Goal: Use online tool/utility

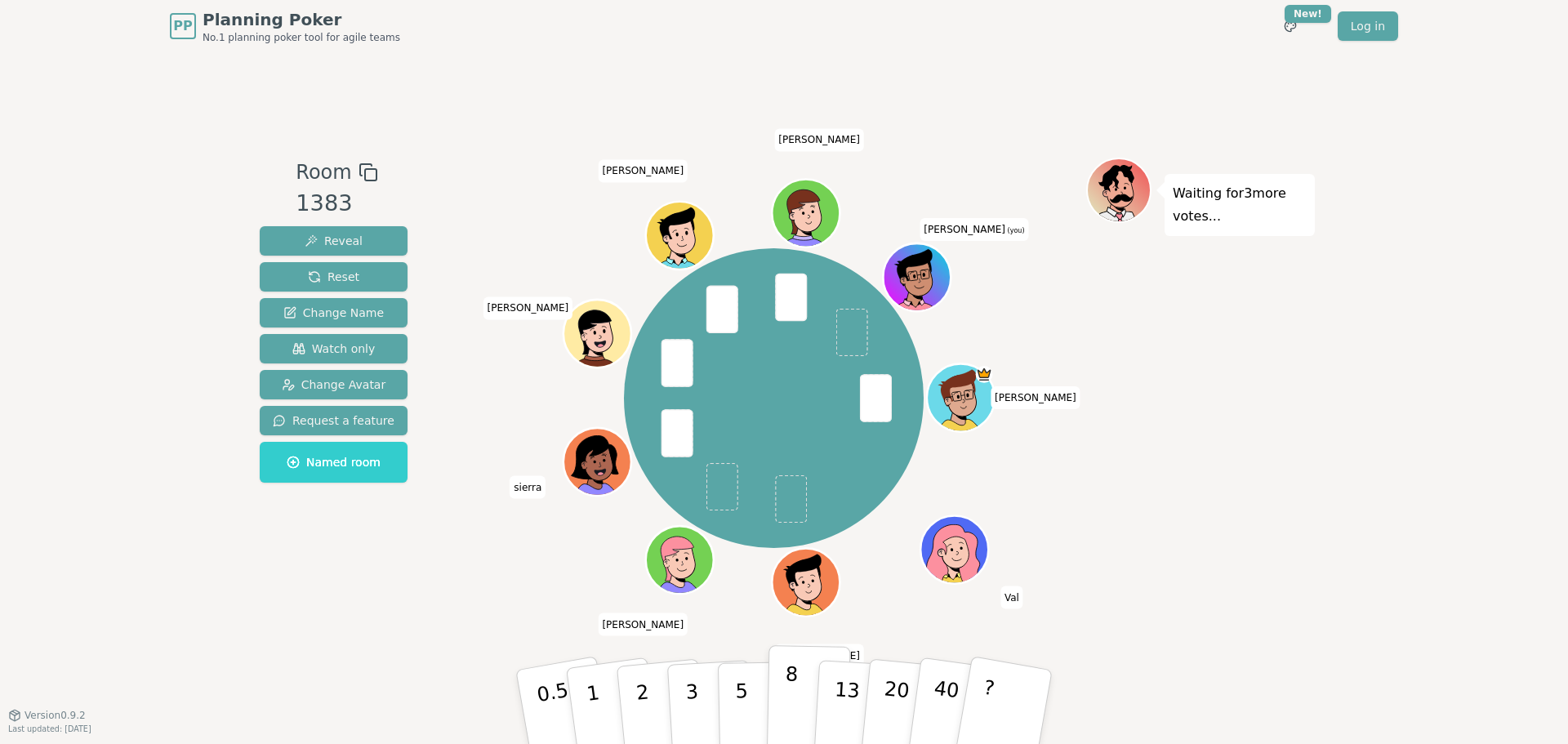
click at [785, 695] on p "8" at bounding box center [790, 706] width 14 height 88
click at [749, 690] on button "5" at bounding box center [760, 707] width 84 height 125
click at [782, 701] on button "8" at bounding box center [809, 707] width 84 height 125
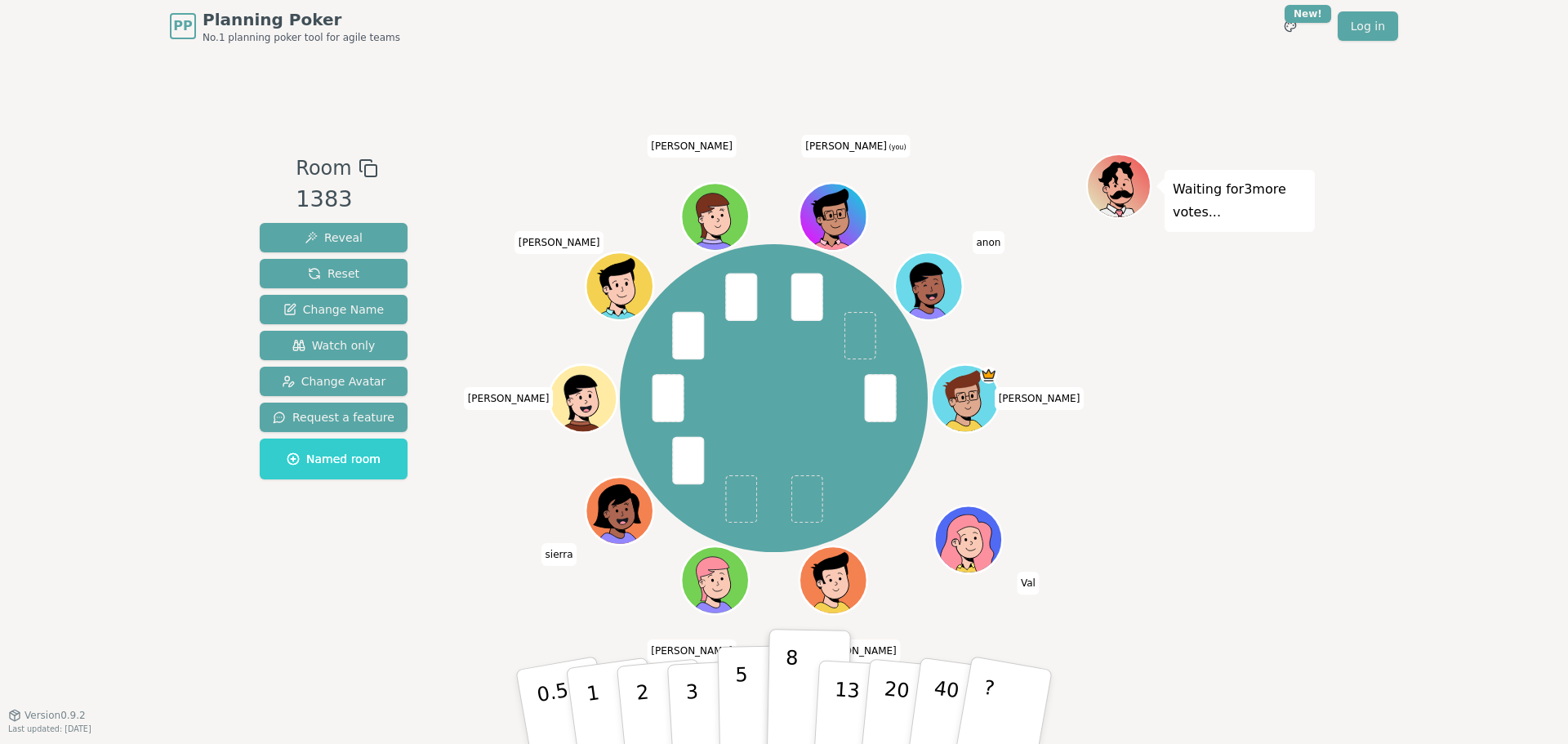
click at [743, 706] on p "5" at bounding box center [741, 707] width 14 height 88
click at [782, 707] on button "8" at bounding box center [809, 707] width 84 height 125
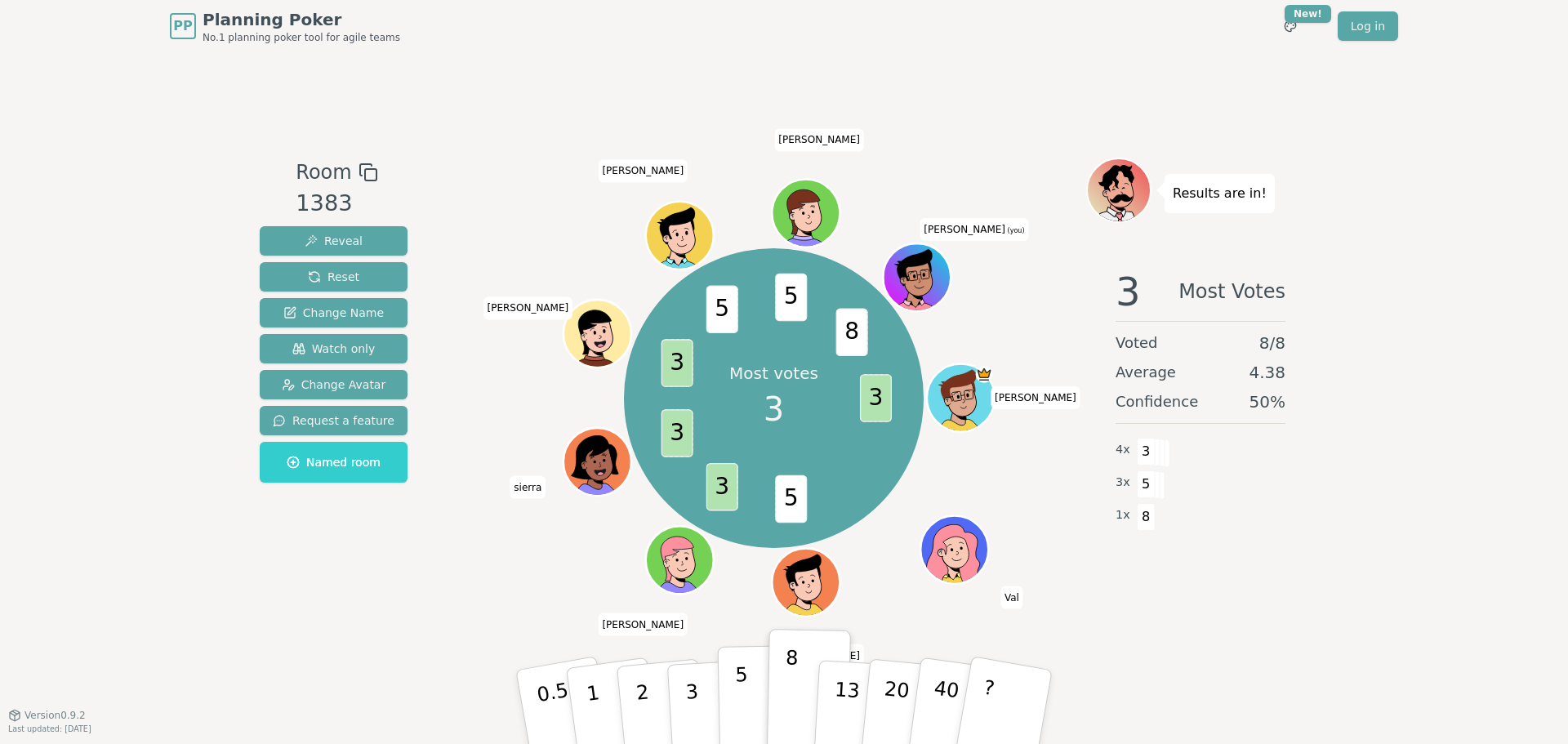
click at [737, 689] on p "5" at bounding box center [741, 707] width 14 height 88
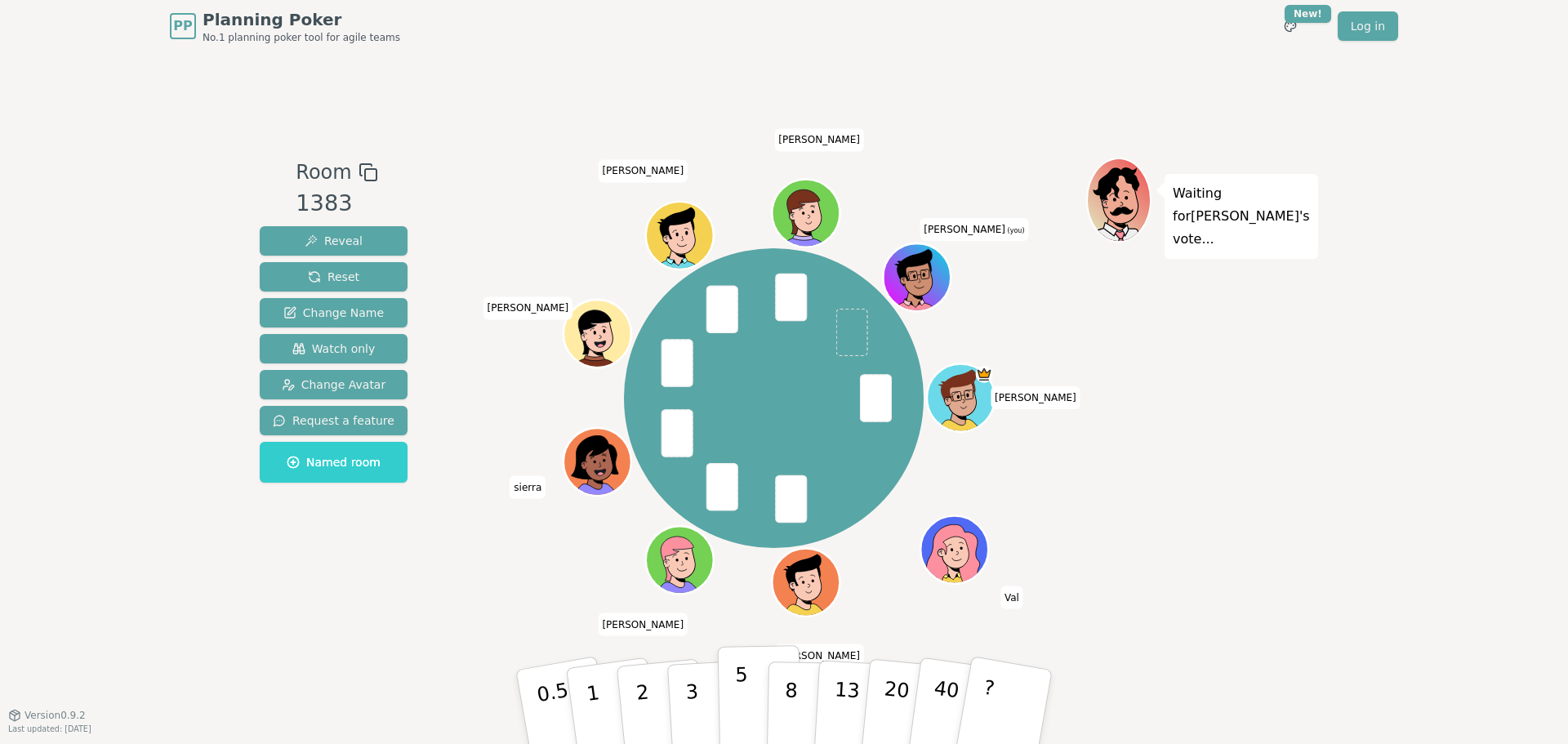
click at [743, 702] on p "5" at bounding box center [741, 707] width 14 height 88
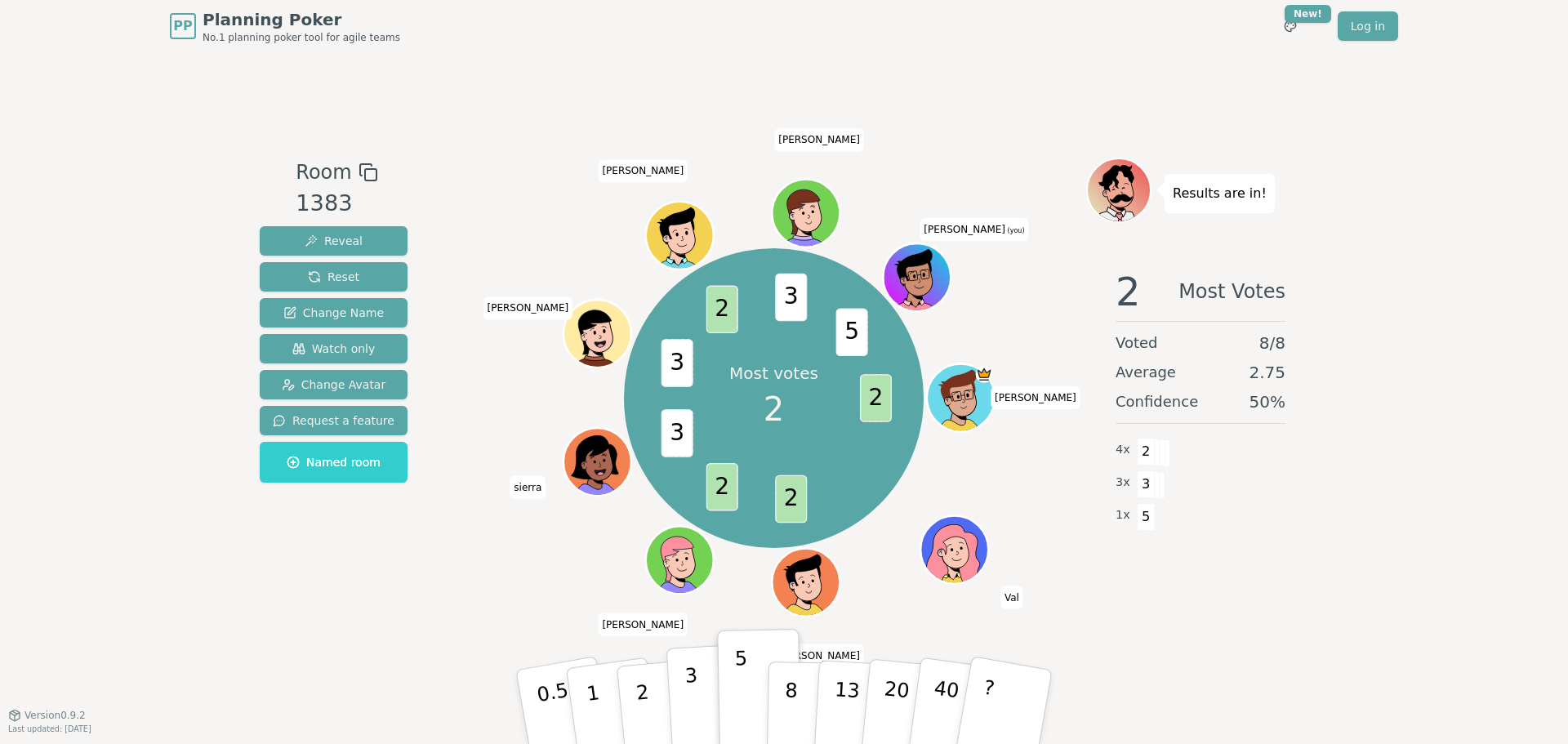
click at [690, 715] on p "3" at bounding box center [693, 708] width 18 height 89
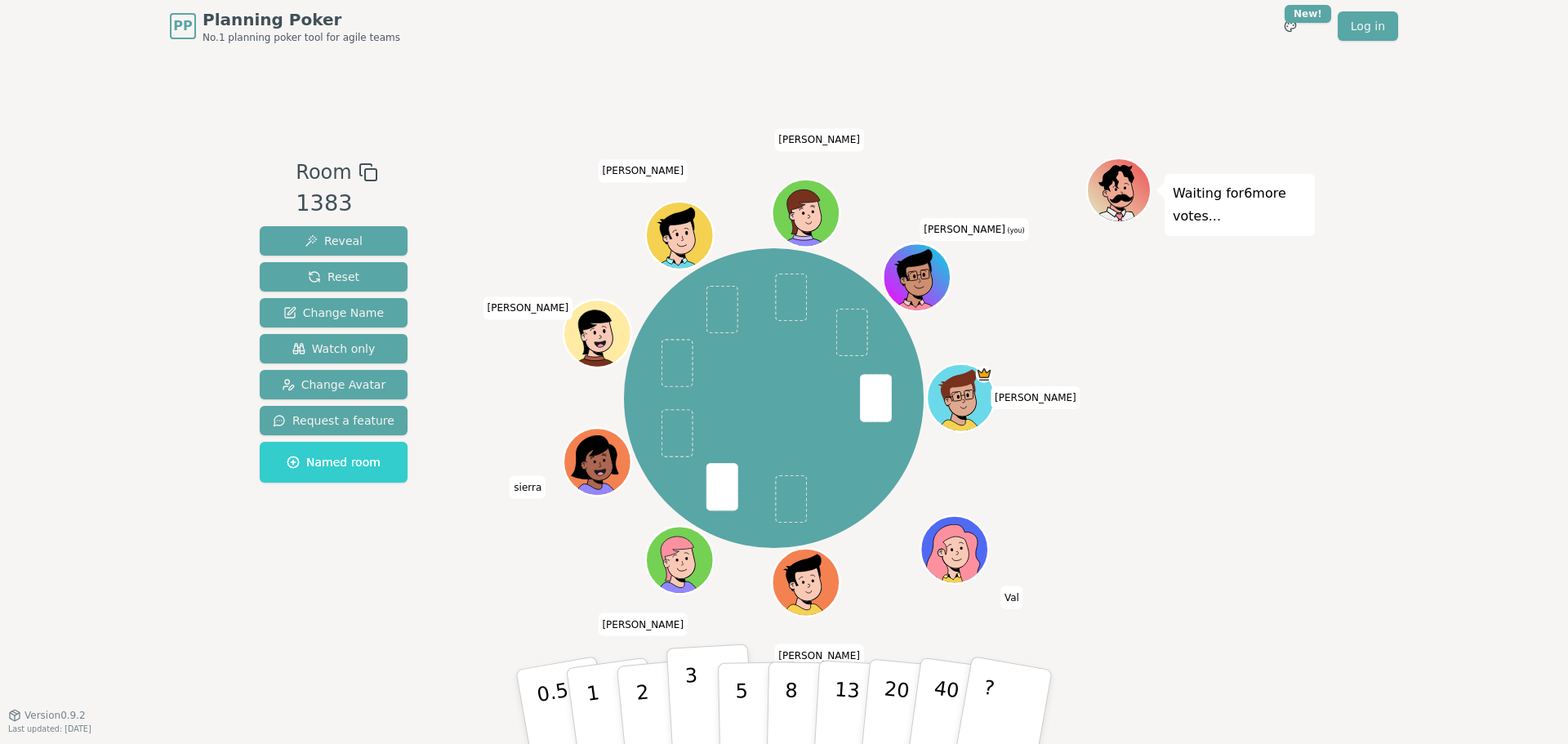
click at [713, 688] on button "3" at bounding box center [711, 707] width 89 height 127
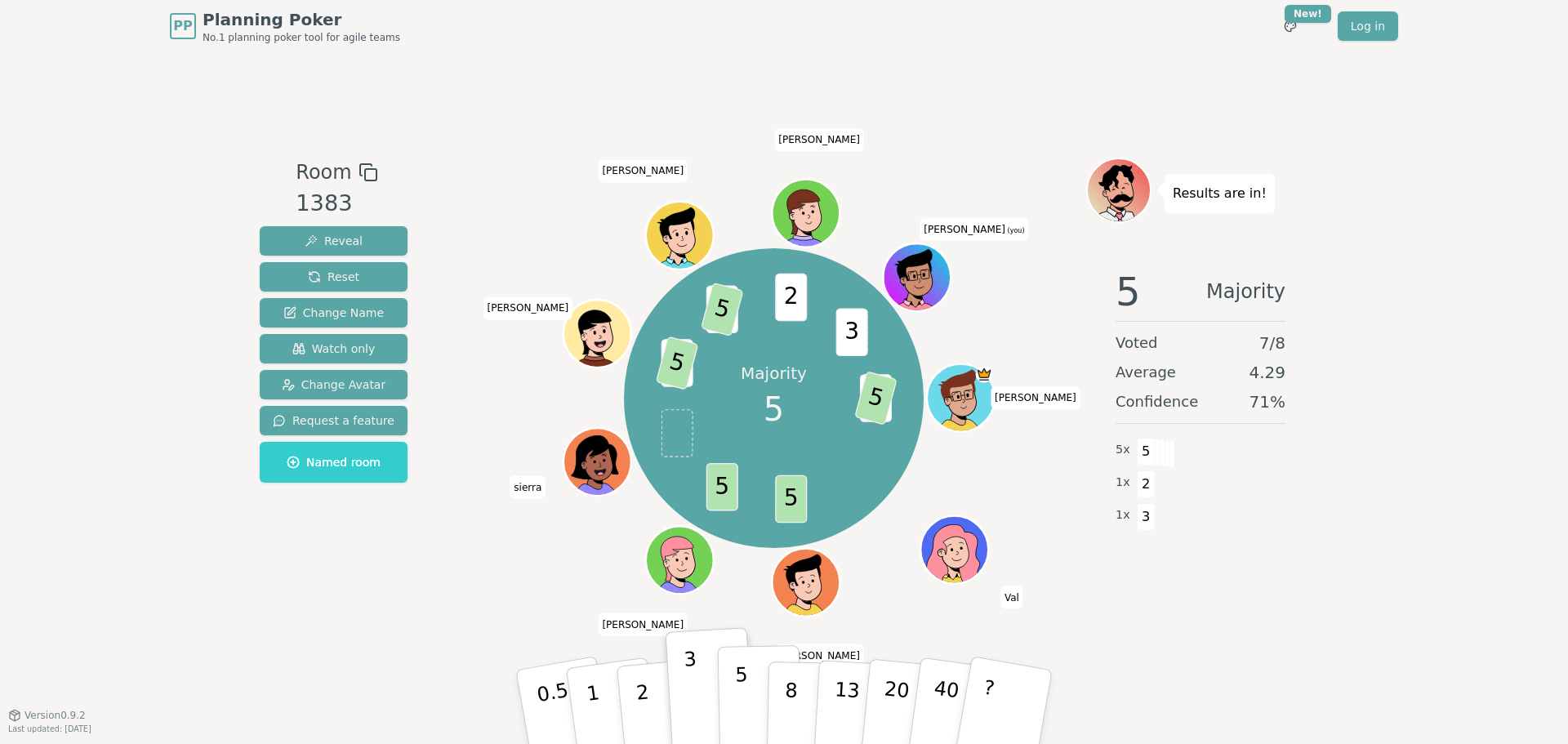
click at [747, 720] on button "5" at bounding box center [760, 707] width 84 height 125
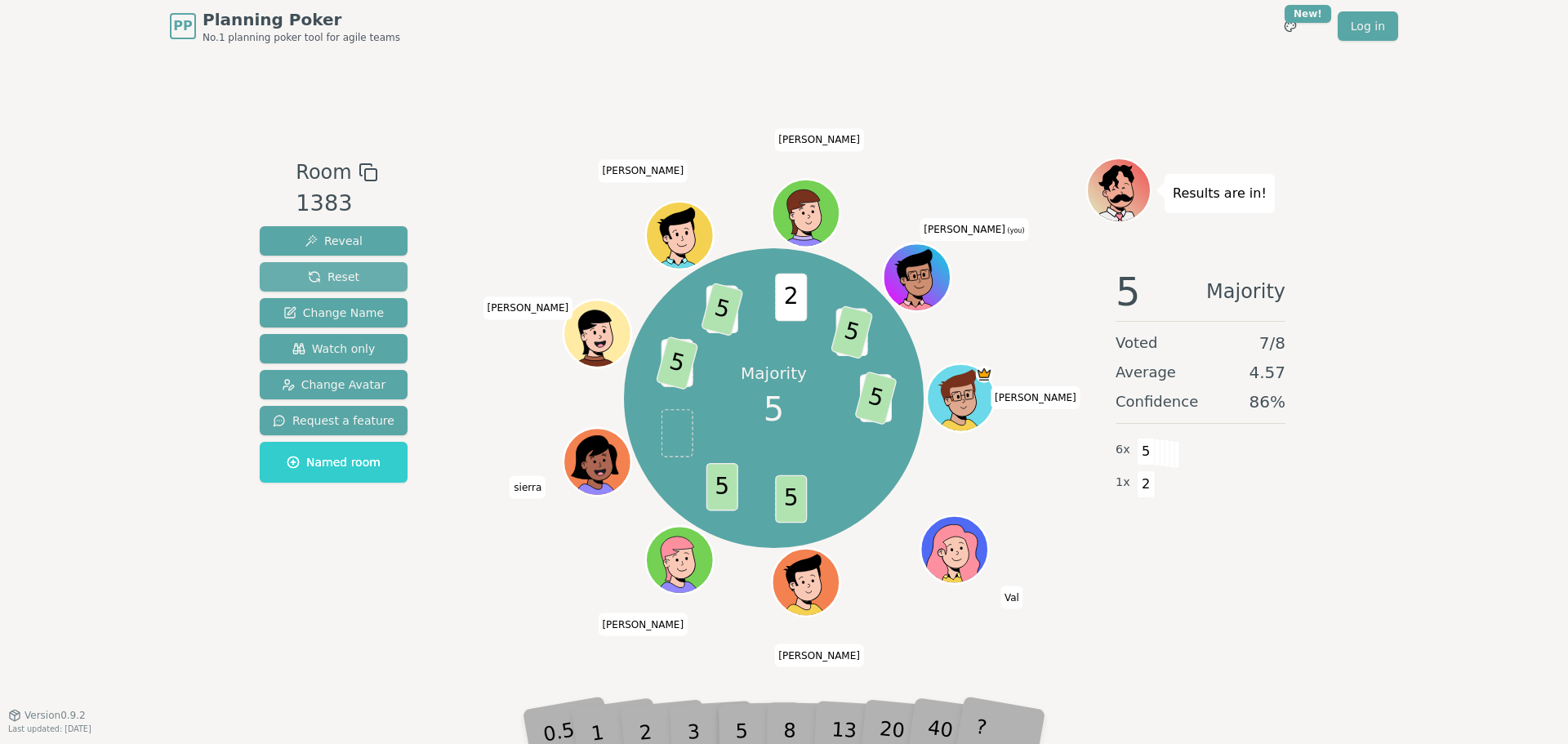
click at [339, 268] on button "Reset" at bounding box center [333, 277] width 147 height 29
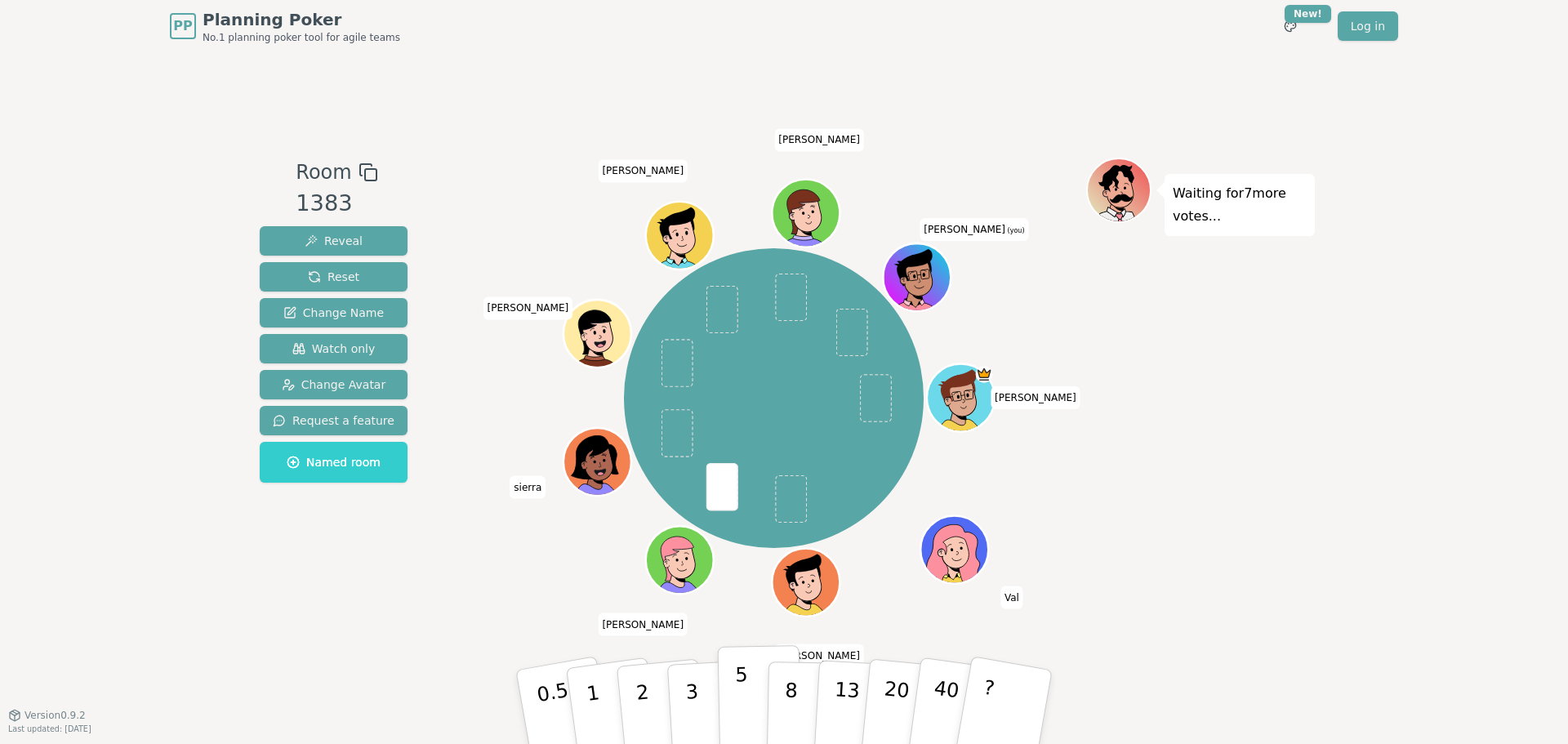
click at [735, 690] on button "5" at bounding box center [760, 707] width 84 height 125
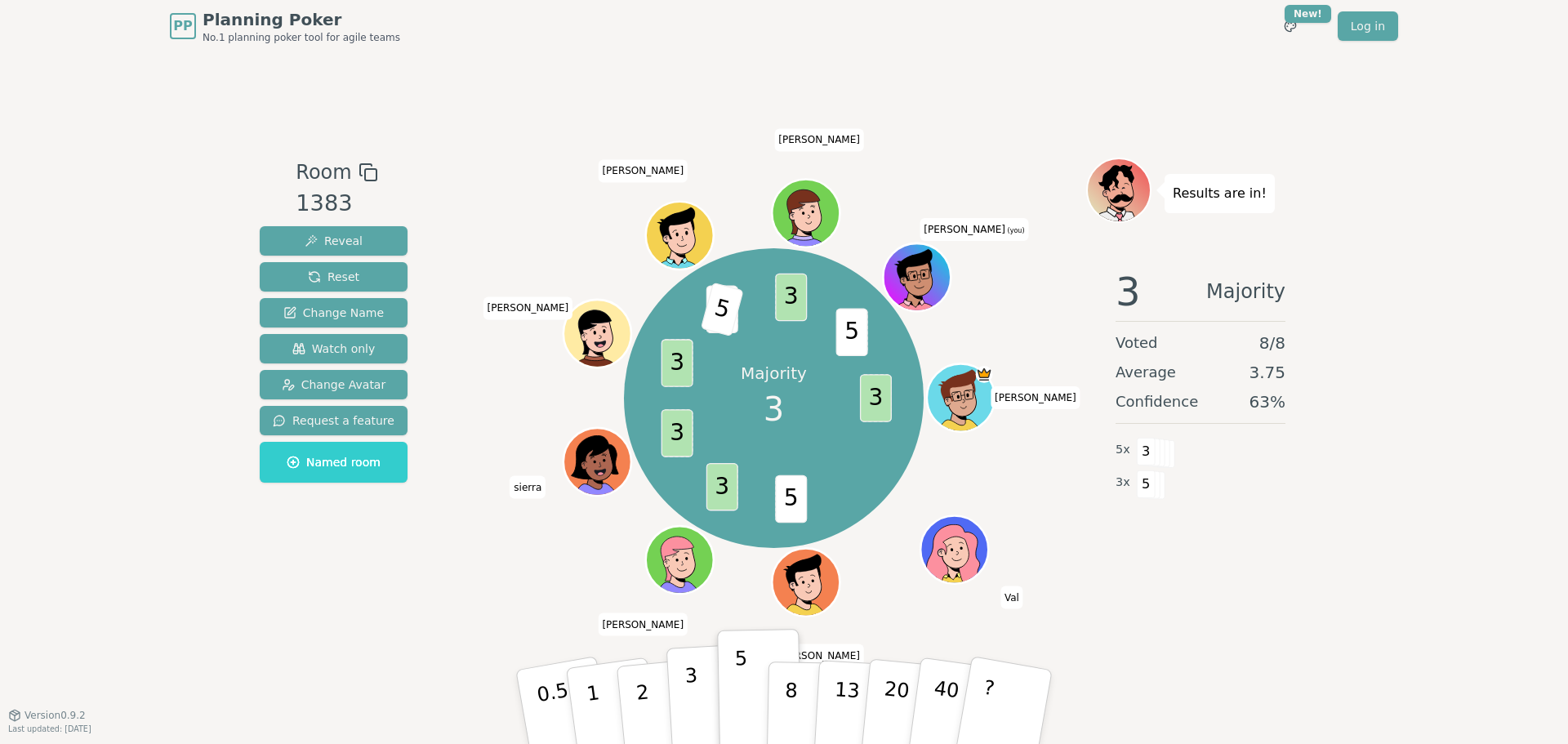
click at [692, 698] on p "3" at bounding box center [693, 708] width 18 height 89
